Goal: Check status: Check status

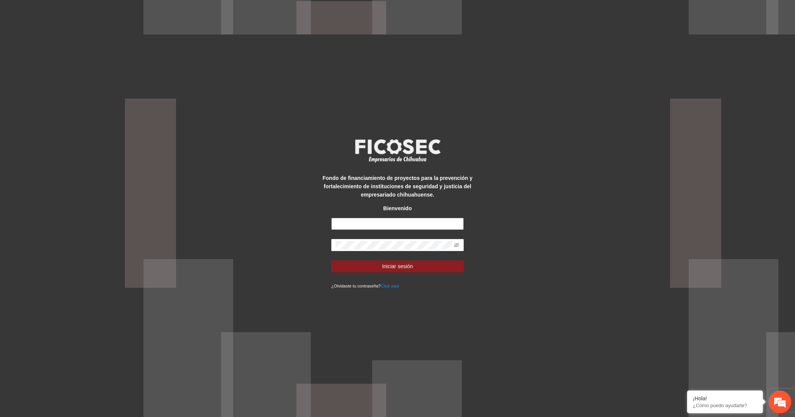
click at [387, 224] on input "text" at bounding box center [397, 224] width 133 height 12
type input "**********"
click at [363, 262] on button "Iniciar sesión" at bounding box center [397, 266] width 133 height 12
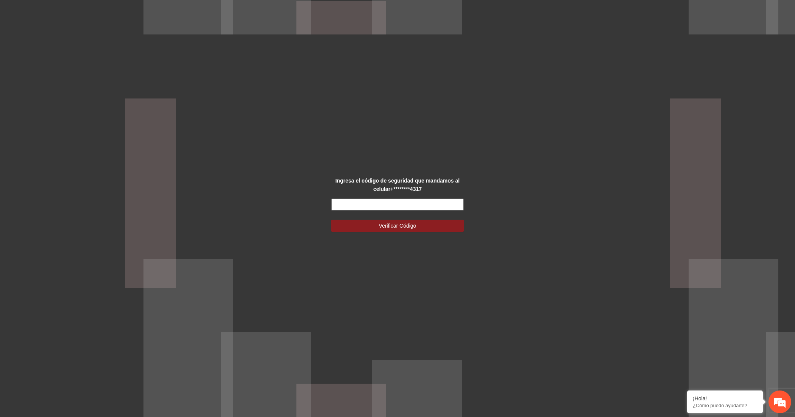
click at [336, 200] on input "text" at bounding box center [397, 204] width 133 height 12
type input "******"
click at [331, 220] on button "Verificar Código" at bounding box center [397, 226] width 133 height 12
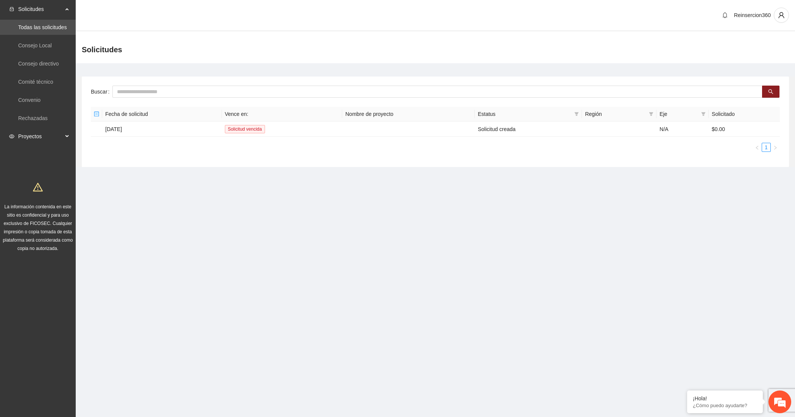
click at [48, 135] on span "Proyectos" at bounding box center [40, 136] width 45 height 15
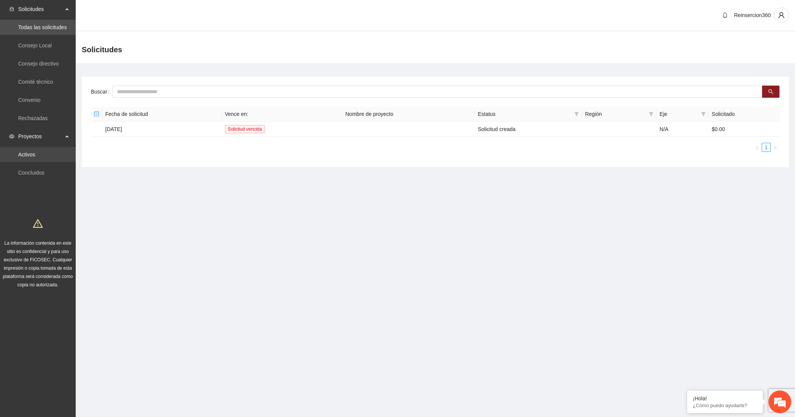
click at [35, 152] on link "Activos" at bounding box center [26, 154] width 17 height 6
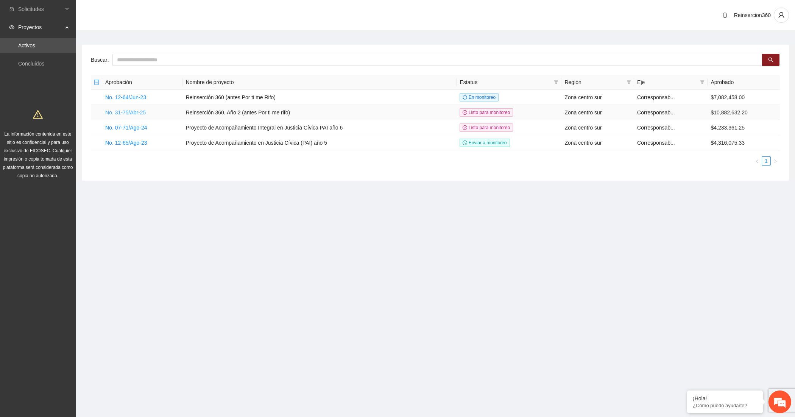
click at [129, 112] on link "No. 31-75/Abr-25" at bounding box center [125, 112] width 41 height 6
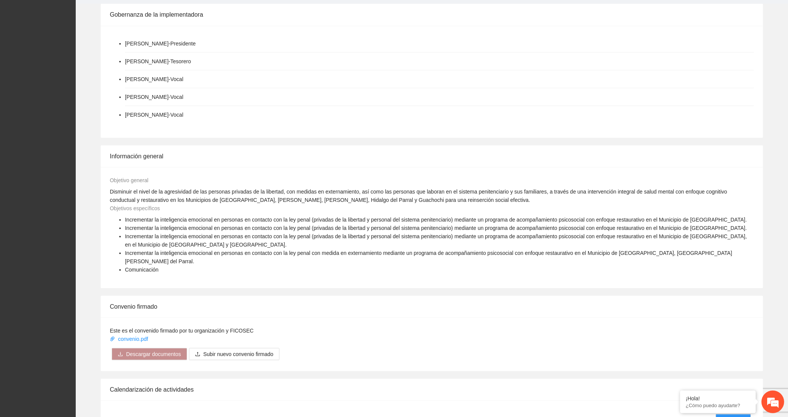
scroll to position [912, 0]
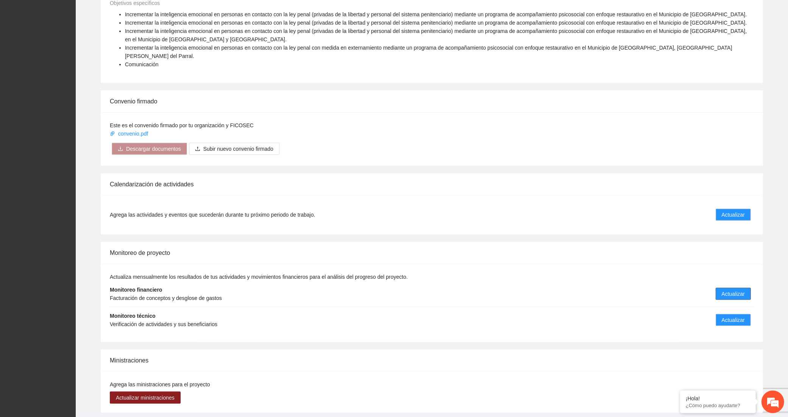
click at [734, 290] on span "Actualizar" at bounding box center [733, 294] width 23 height 8
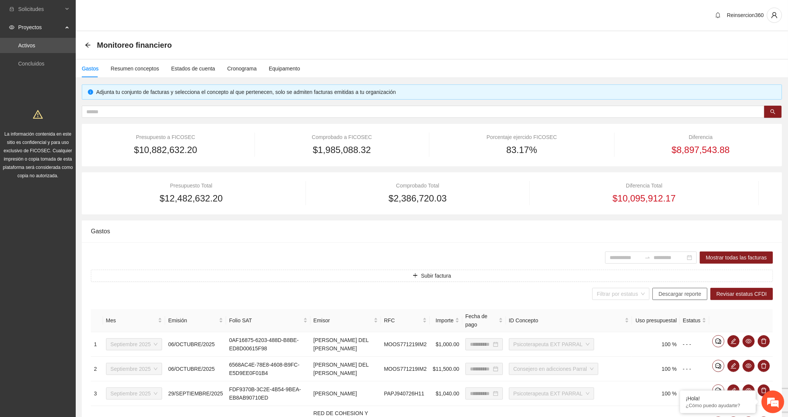
click at [694, 295] on span "Descargar reporte" at bounding box center [679, 294] width 43 height 8
click at [35, 43] on link "Activos" at bounding box center [26, 45] width 17 height 6
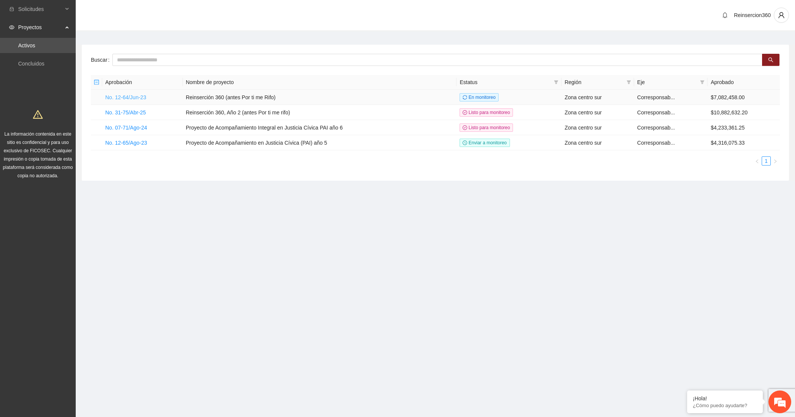
click at [122, 95] on link "No. 12-64/Jun-23" at bounding box center [125, 97] width 41 height 6
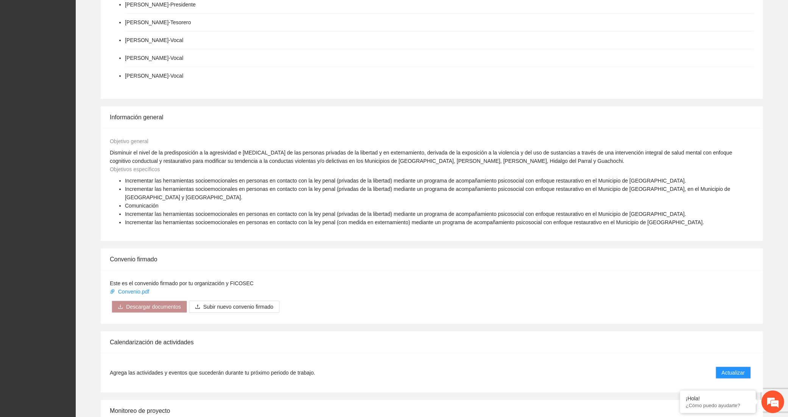
scroll to position [568, 0]
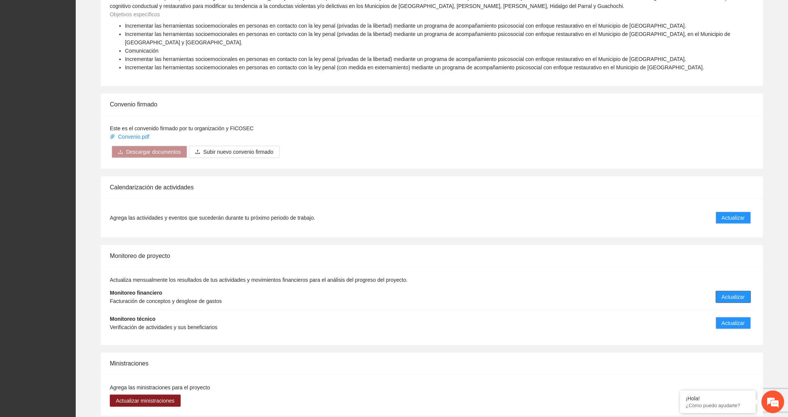
click at [728, 293] on span "Actualizar" at bounding box center [733, 297] width 23 height 8
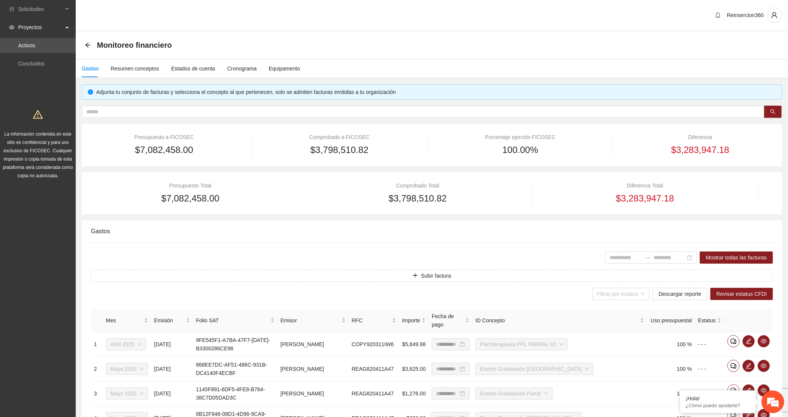
click at [88, 43] on icon "arrow-left" at bounding box center [88, 45] width 6 height 6
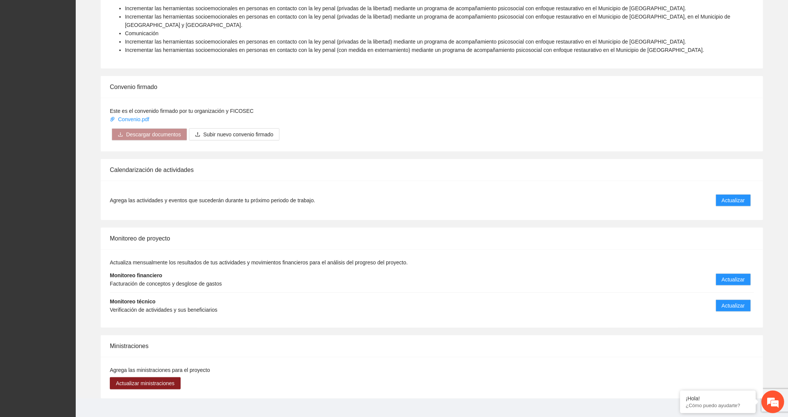
scroll to position [588, 0]
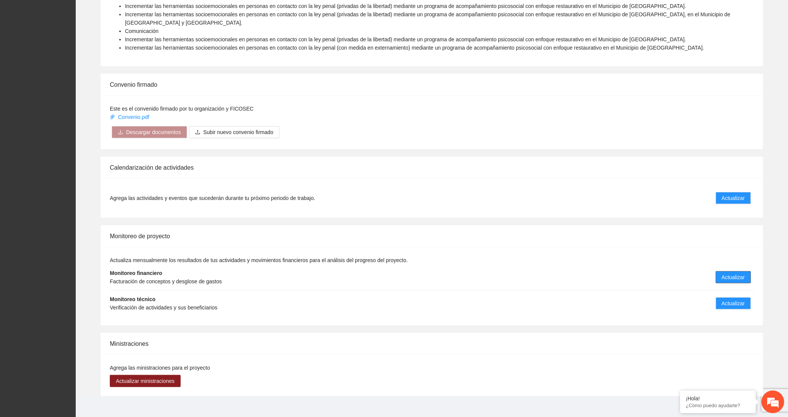
click at [723, 273] on span "Actualizar" at bounding box center [733, 277] width 23 height 8
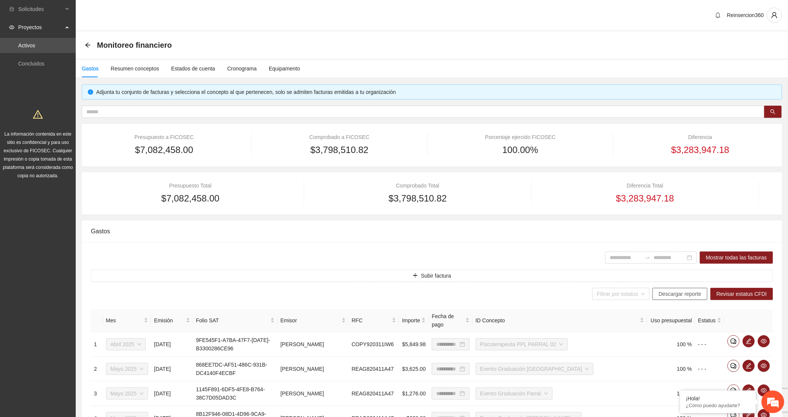
click at [676, 297] on span "Descargar reporte" at bounding box center [679, 294] width 43 height 8
